Goal: Information Seeking & Learning: Check status

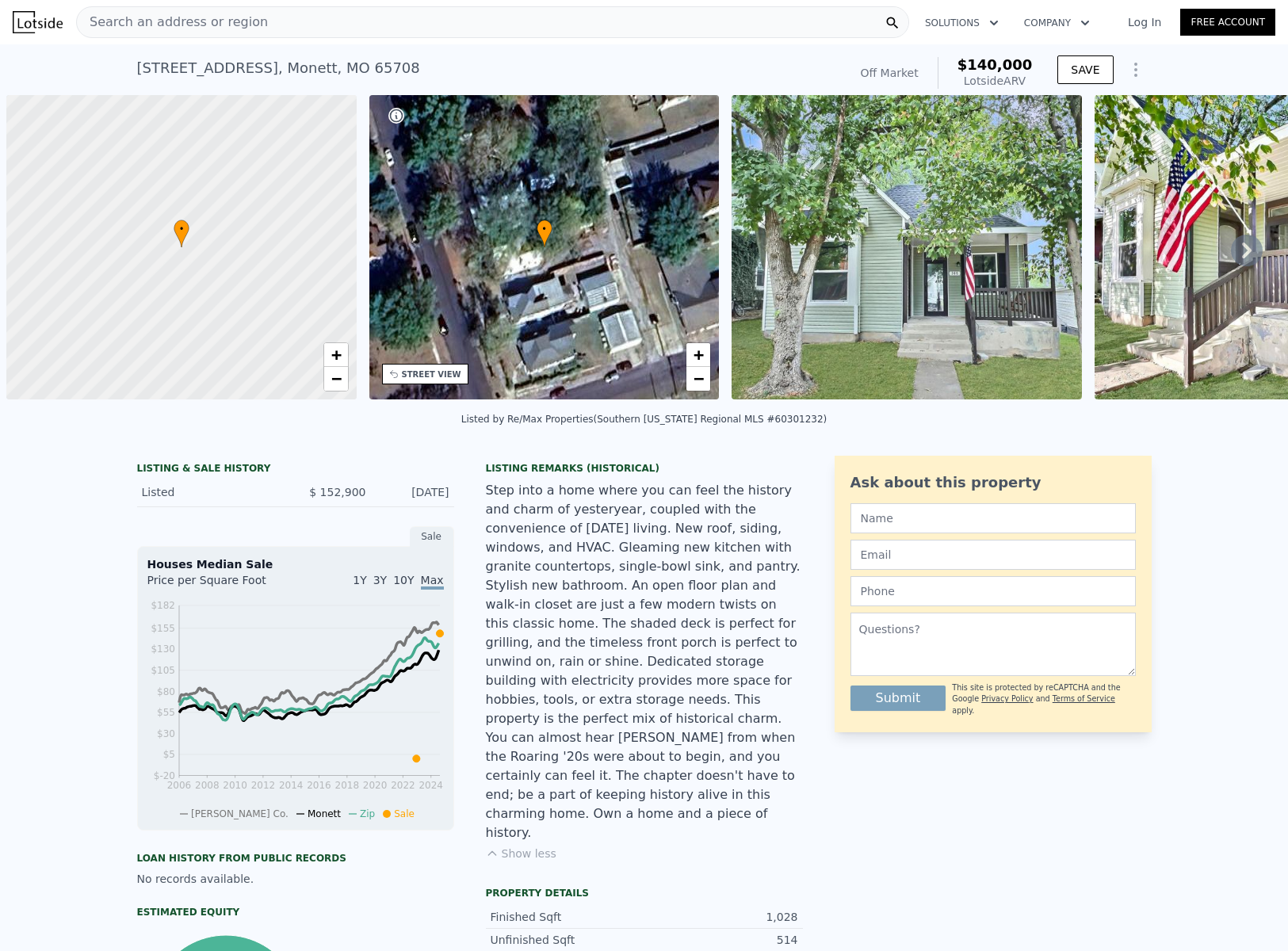
select select "30"
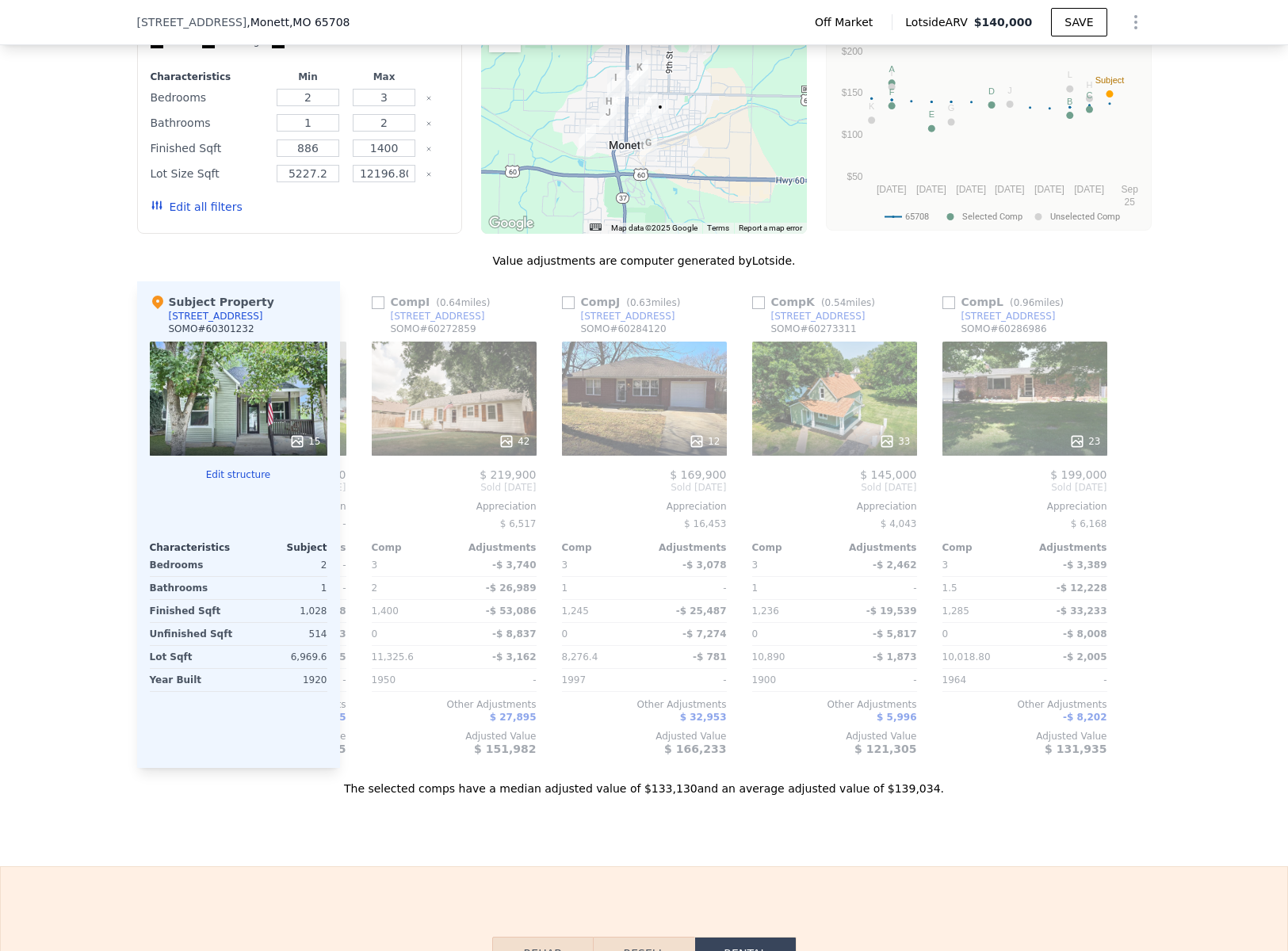
scroll to position [1602, 0]
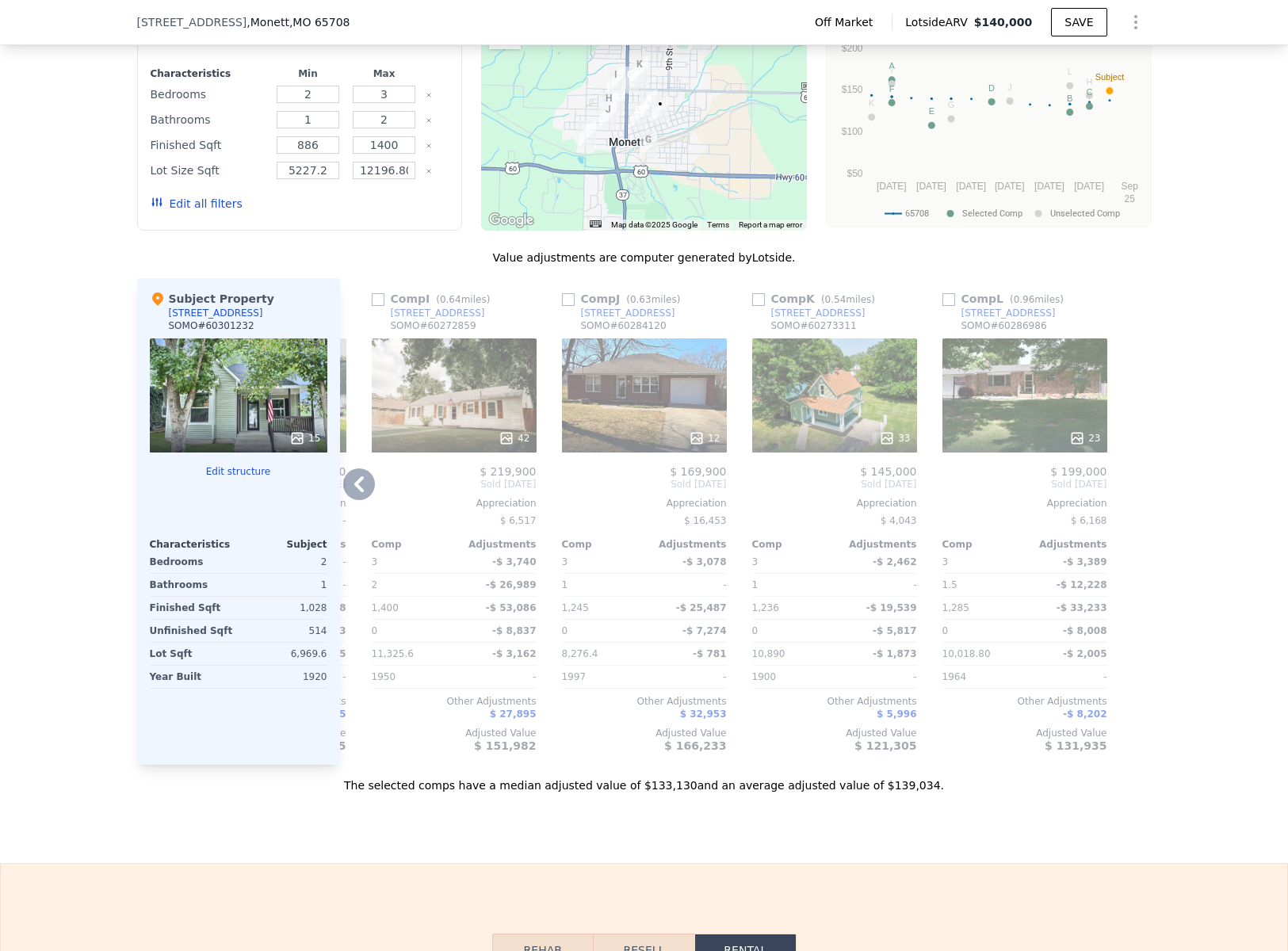
click at [1035, 363] on div "23" at bounding box center [1025, 395] width 165 height 114
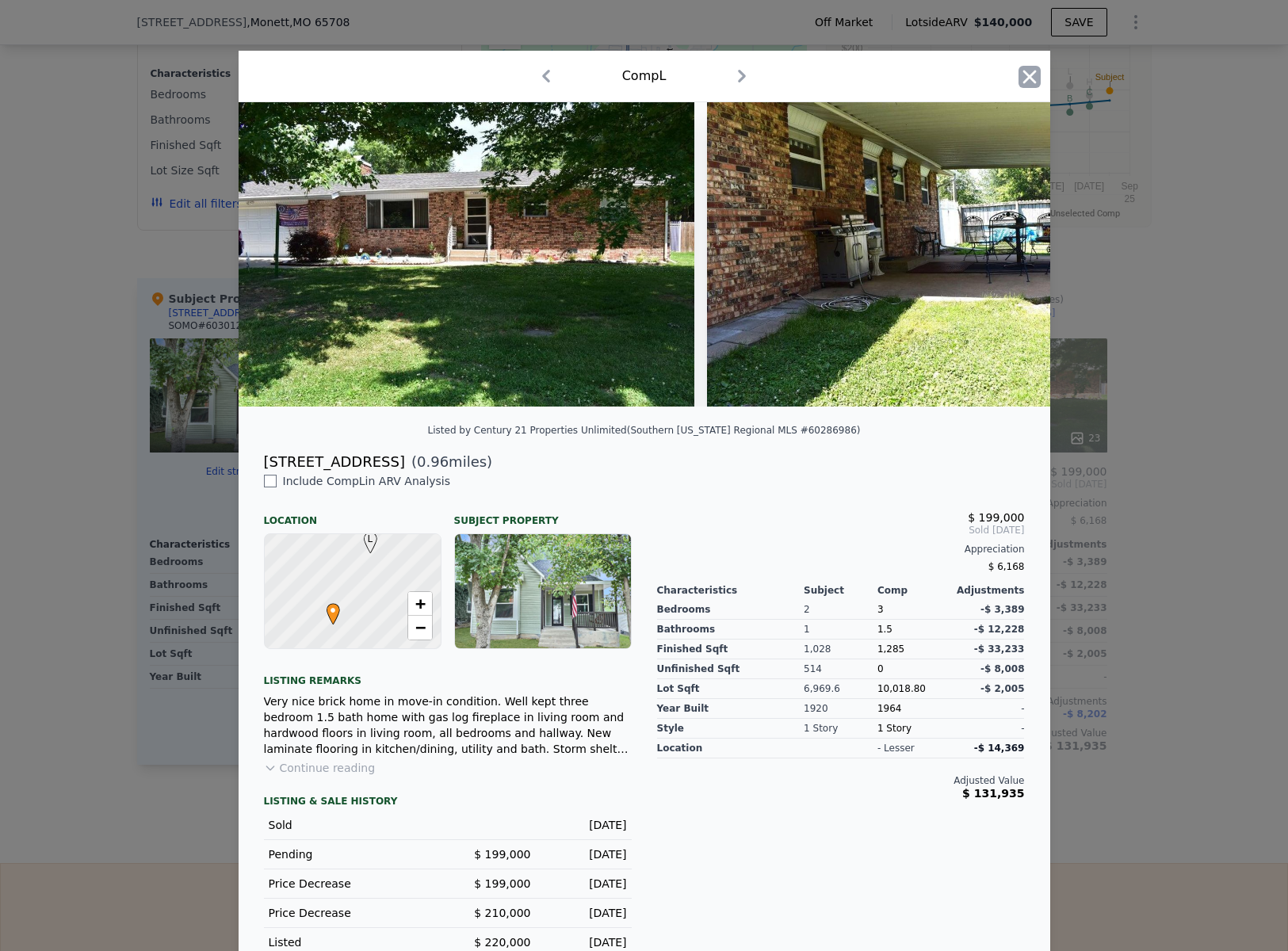
click at [1026, 72] on icon "button" at bounding box center [1030, 77] width 14 height 14
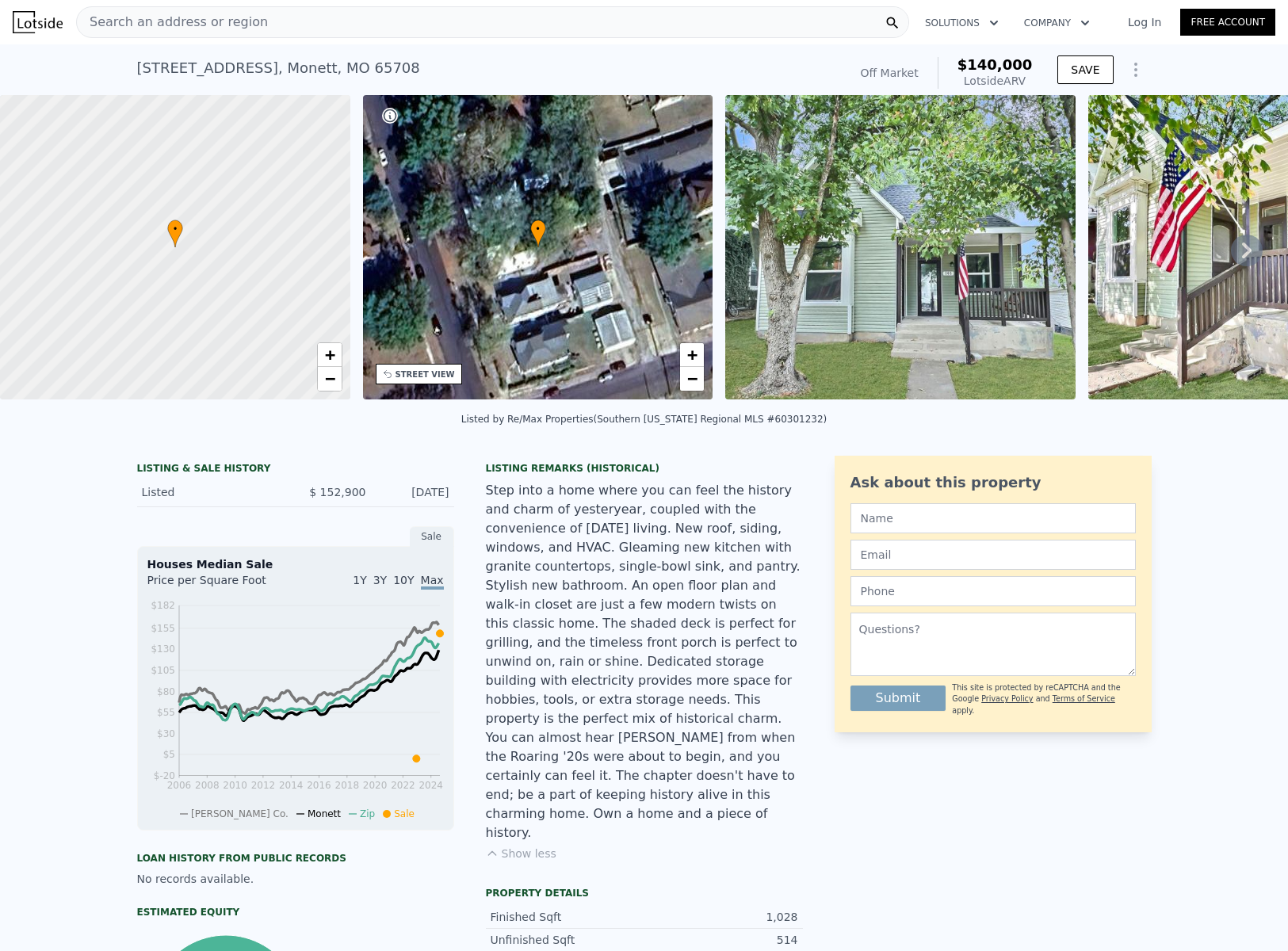
click at [645, 27] on div "Search an address or region" at bounding box center [492, 22] width 833 height 31
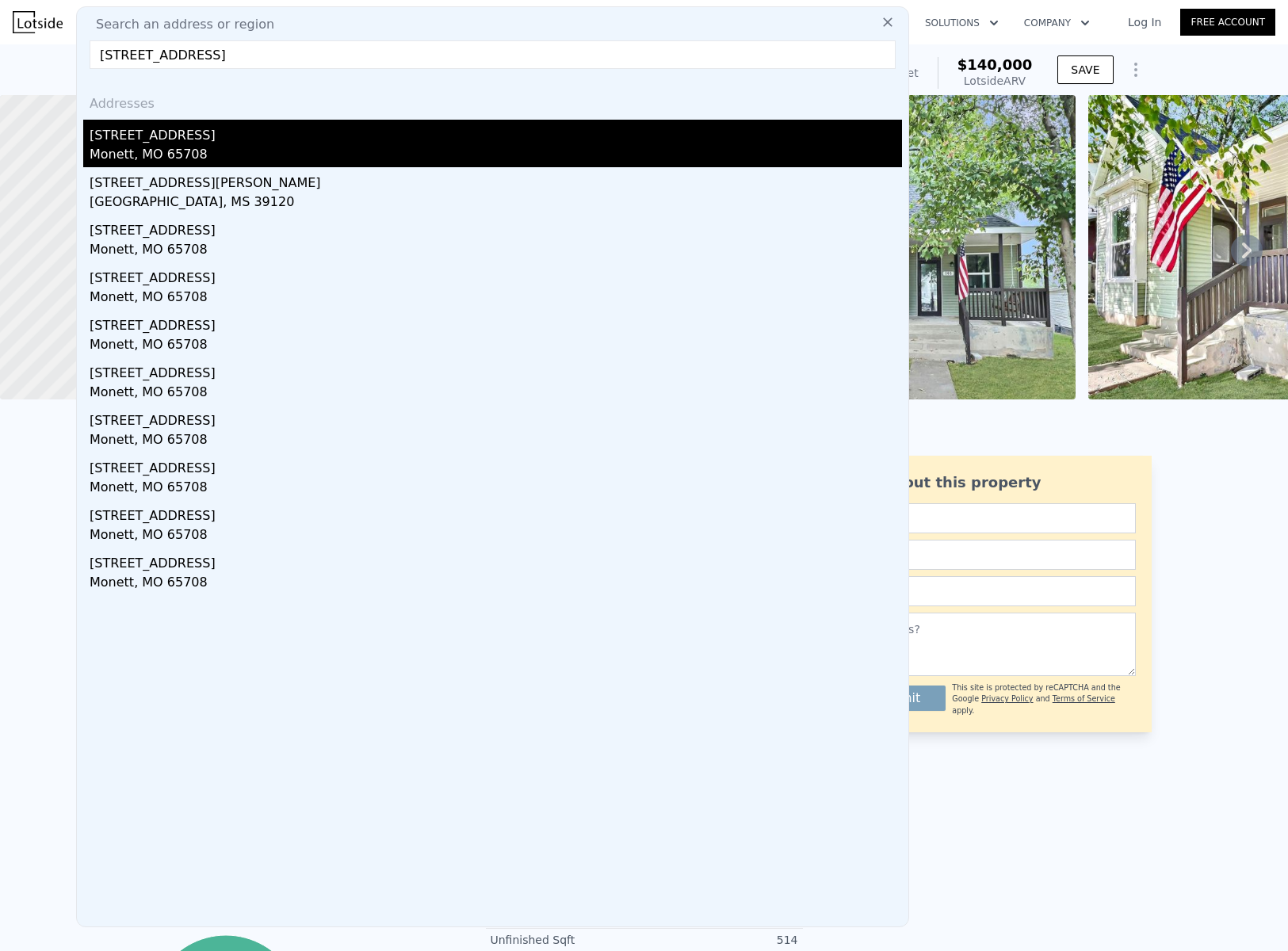
type input "[STREET_ADDRESS]"
click at [373, 134] on div "[STREET_ADDRESS]" at bounding box center [495, 133] width 812 height 26
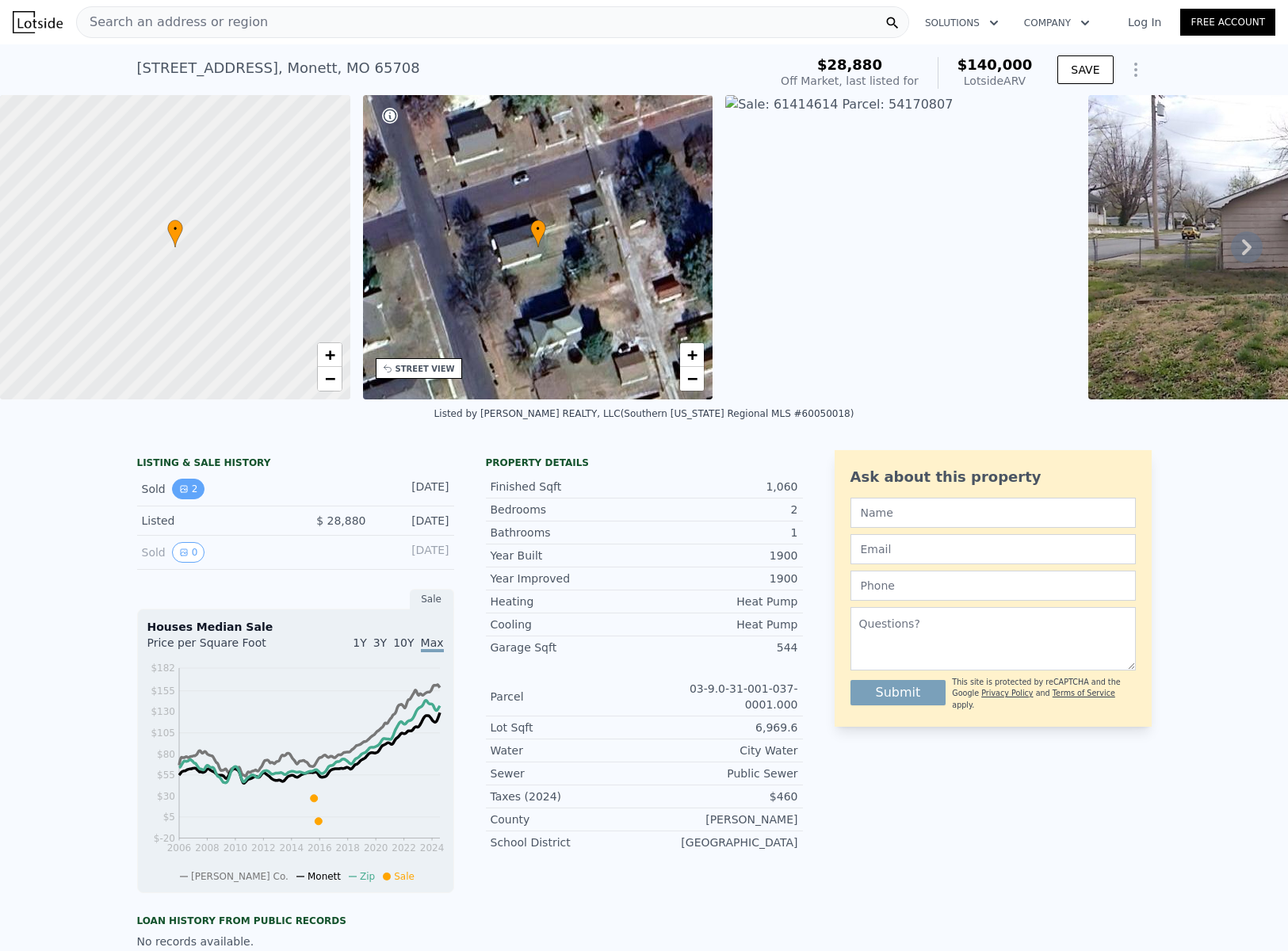
click at [182, 499] on button "2" at bounding box center [189, 488] width 33 height 21
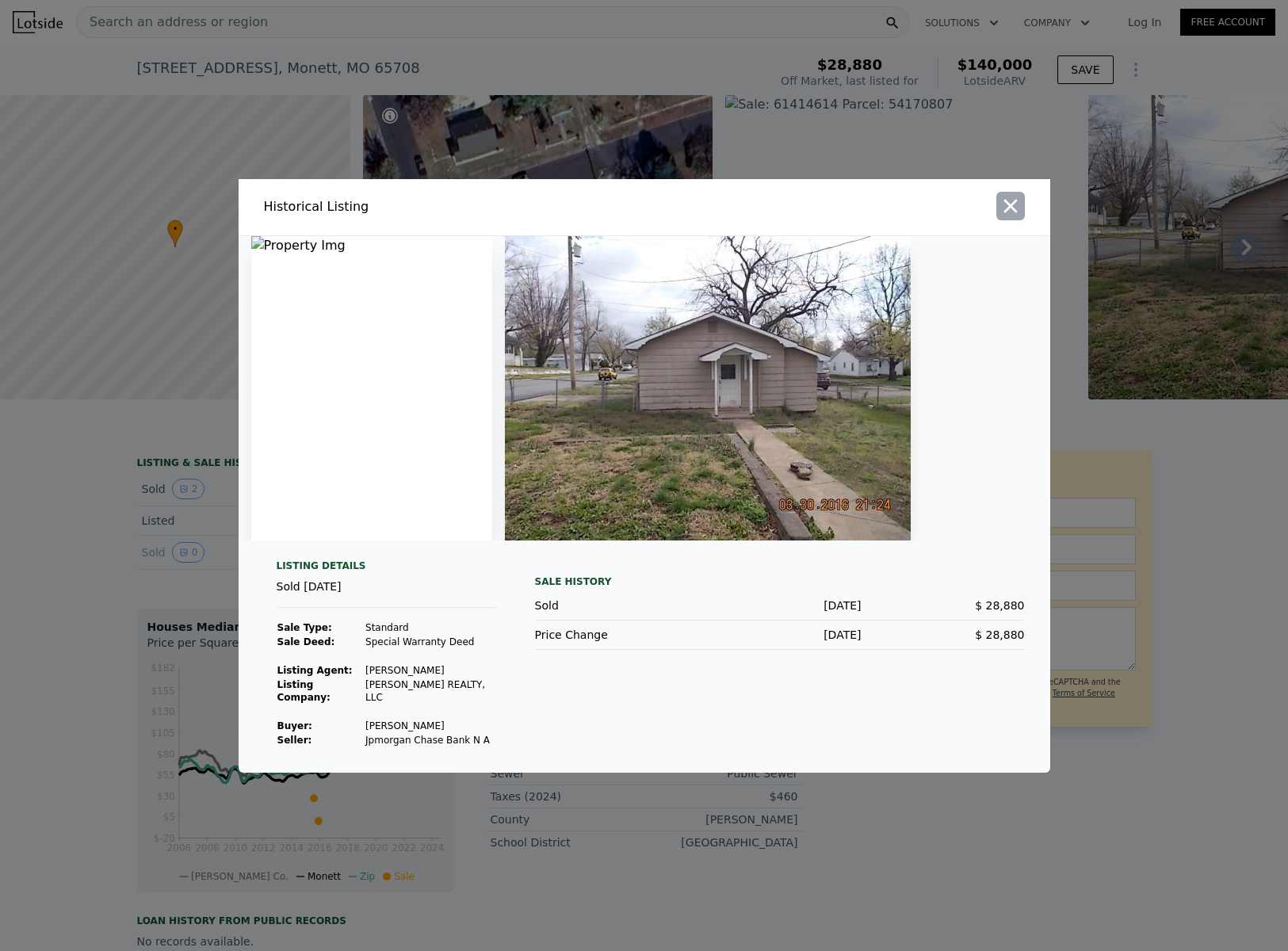
click at [1020, 211] on icon "button" at bounding box center [1010, 205] width 23 height 23
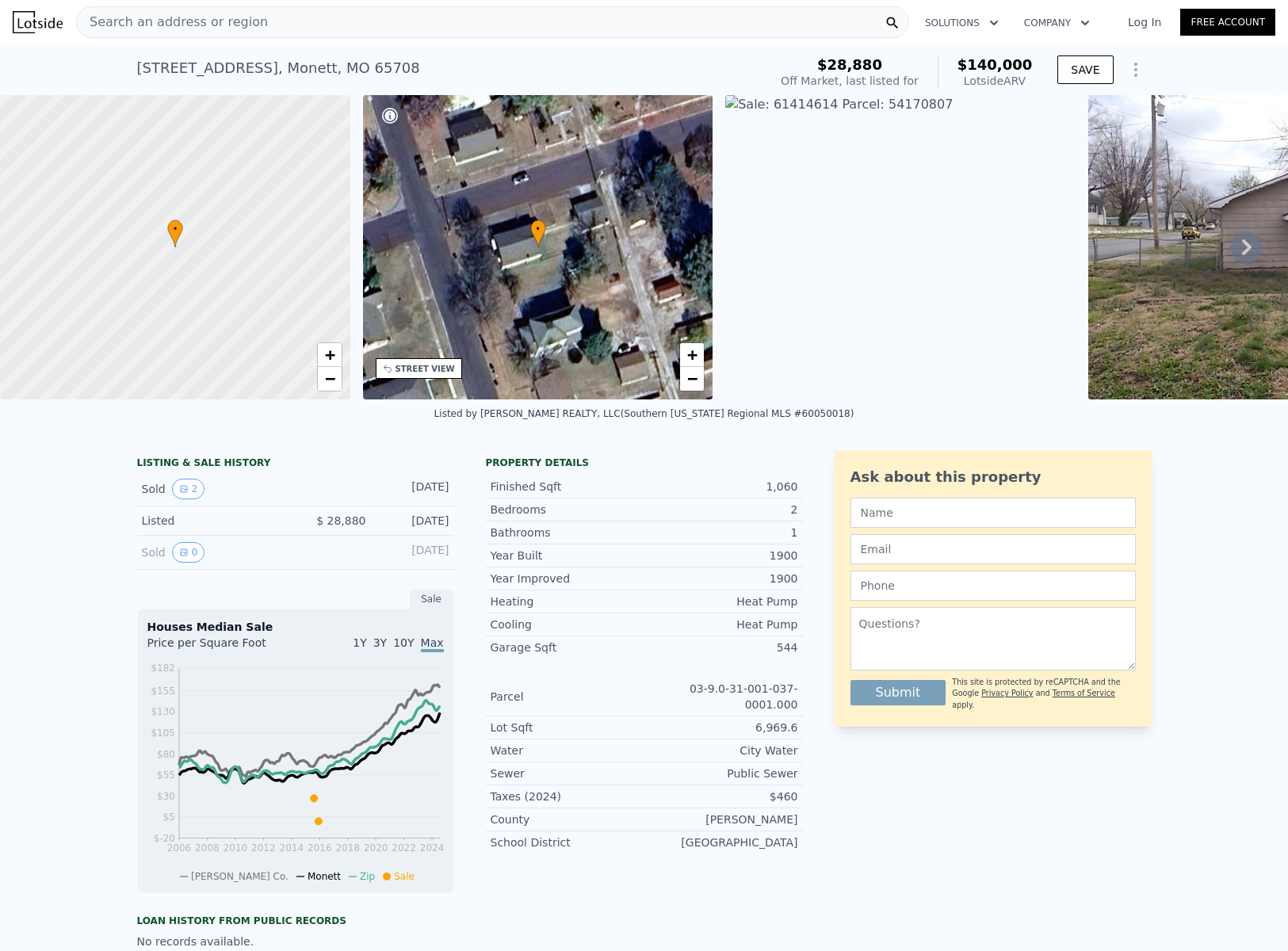
click at [1231, 249] on icon at bounding box center [1247, 248] width 31 height 31
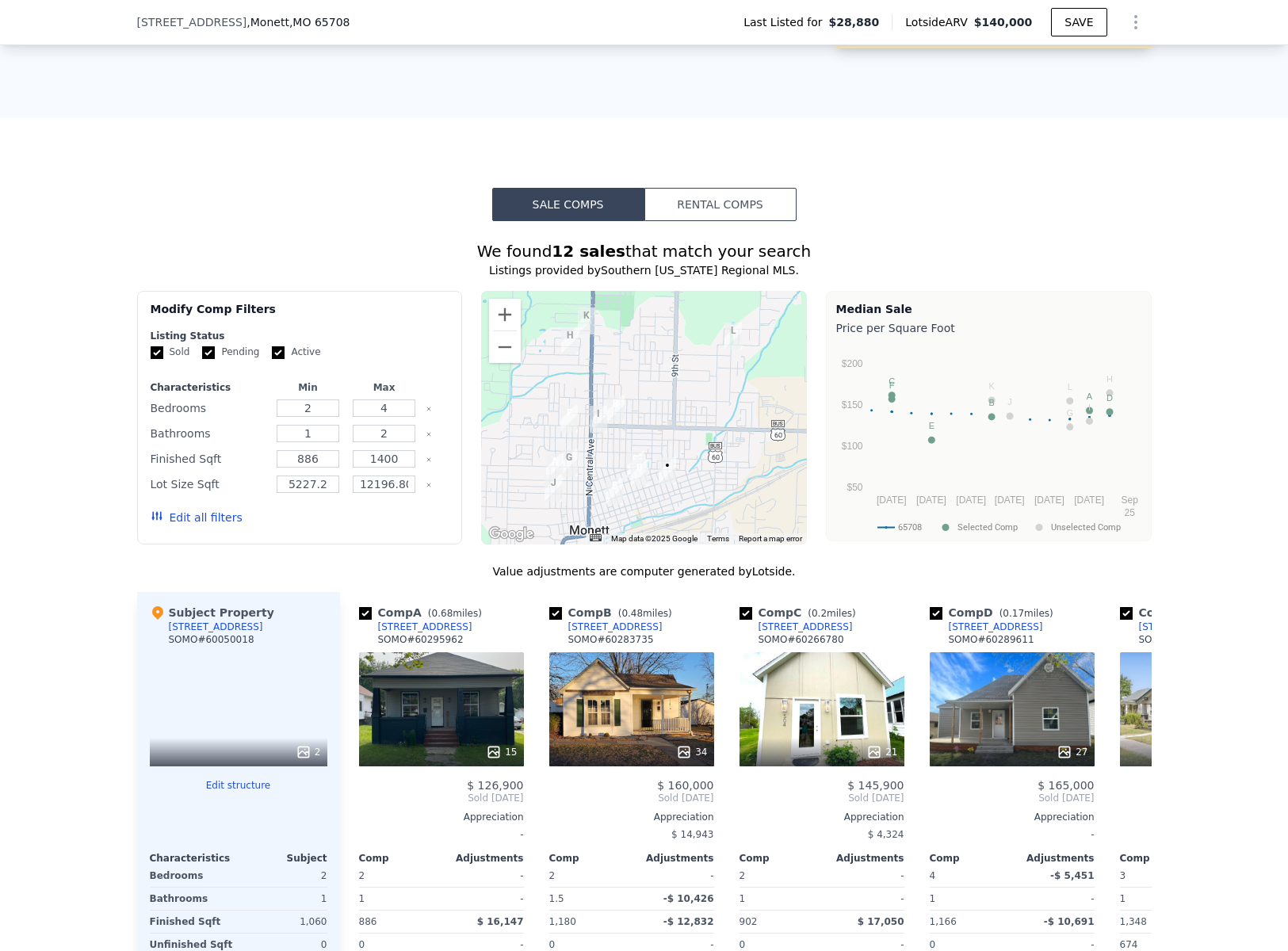
scroll to position [1100, 0]
